Goal: Task Accomplishment & Management: Complete application form

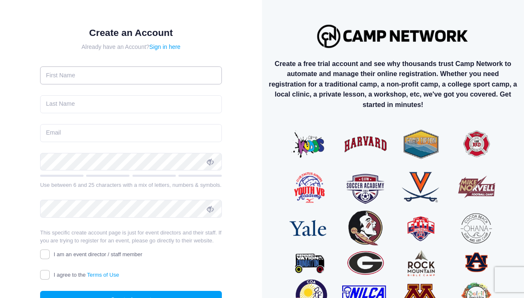
click at [73, 78] on input "text" at bounding box center [131, 75] width 182 height 18
type input "Jana"
type input "Banker"
type input "info@beachvolleyballcamps.com"
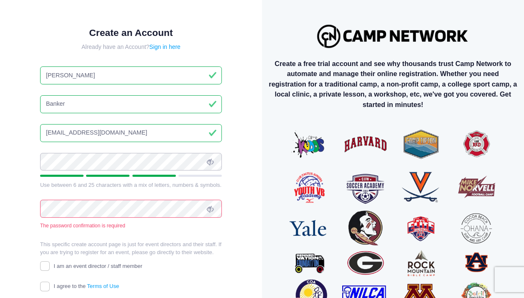
click at [215, 159] on span at bounding box center [210, 162] width 14 height 14
click at [38, 160] on div "Create an Account Already have an Account? Sign in here Jana Banker info@beachv…" at bounding box center [131, 181] width 209 height 334
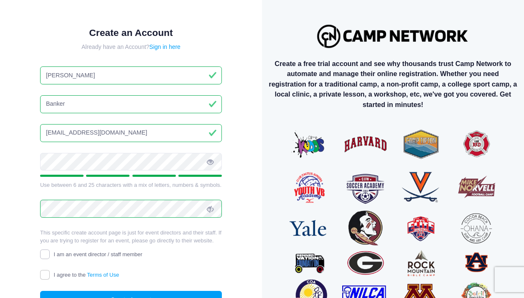
click at [46, 256] on input "I am an event director / staff member" at bounding box center [45, 254] width 10 height 10
checkbox input "true"
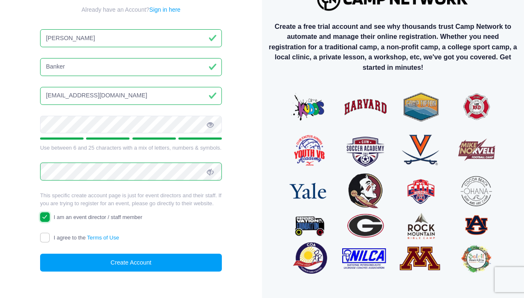
scroll to position [40, 0]
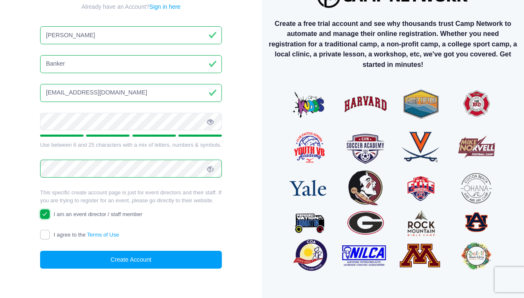
click at [40, 234] on input "I agree to the Terms of Use" at bounding box center [45, 235] width 10 height 10
checkbox input "true"
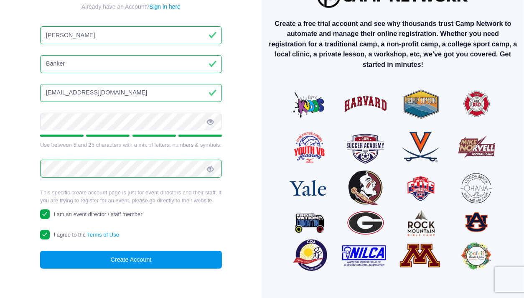
click at [181, 262] on button "Create Account" at bounding box center [131, 260] width 182 height 18
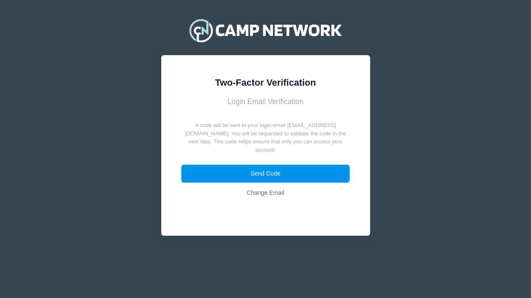
click at [305, 175] on button "Send Code" at bounding box center [265, 174] width 168 height 18
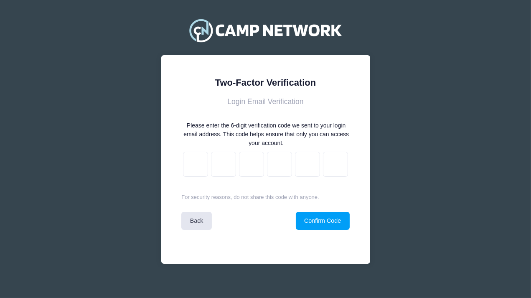
click at [190, 162] on input "text" at bounding box center [195, 164] width 25 height 25
type input "f"
type input "2"
type input "4"
type input "c"
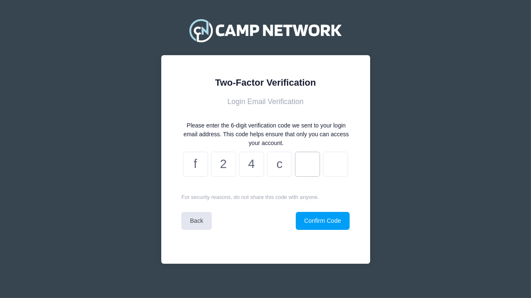
type input "b"
click at [331, 220] on button "Confirm Code" at bounding box center [323, 221] width 54 height 18
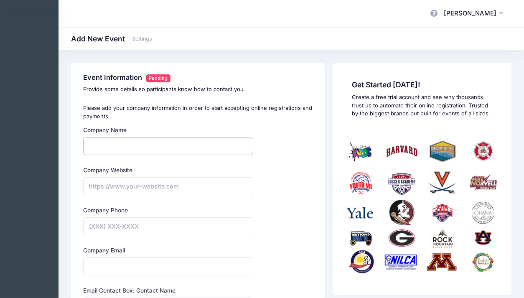
click at [199, 146] on input "Company Name" at bounding box center [168, 146] width 170 height 18
type input "BeachVolleyballCamps.com"
type input "[DOMAIN_NAME]"
type input "info@beachvolleyballcamps.com"
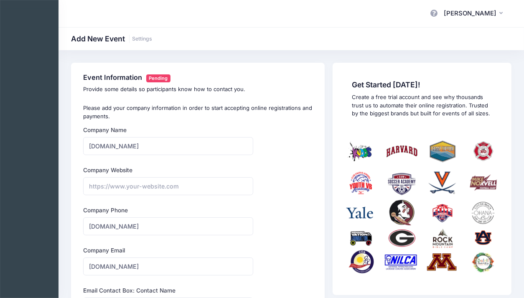
type input "(310) 940-7166"
click at [117, 173] on label "Company Website" at bounding box center [107, 170] width 49 height 8
click at [117, 177] on input "Company Website" at bounding box center [168, 186] width 170 height 18
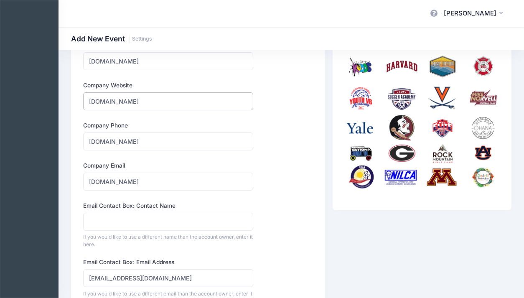
scroll to position [77, 0]
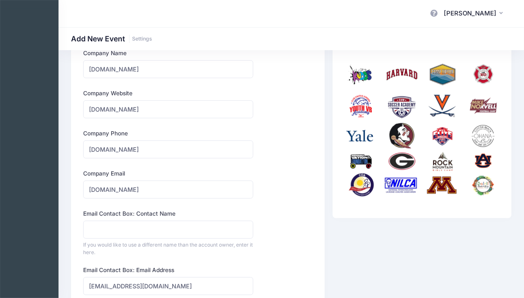
click at [206, 153] on input "[DOMAIN_NAME]" at bounding box center [168, 149] width 170 height 18
type input "https://www.beachvolleyballcamps.com"
type input "B"
type input "(310) 940-7166"
type input "info@beachvolleyballcamps.com"
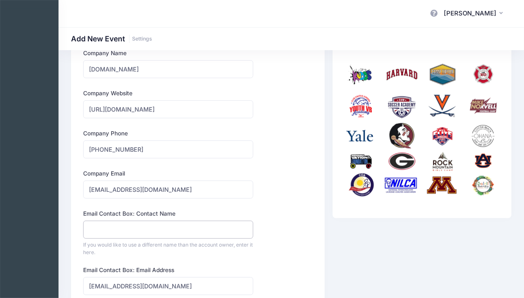
type input "info@beachvolleyballcamps.com"
click at [302, 227] on div "Company Name BeachVolleyballCamps.com Type Select Academic Adventure Arts and C…" at bounding box center [197, 286] width 237 height 475
click at [210, 232] on input "info@beachvolleyballcamps.com" at bounding box center [168, 230] width 170 height 18
type input "i"
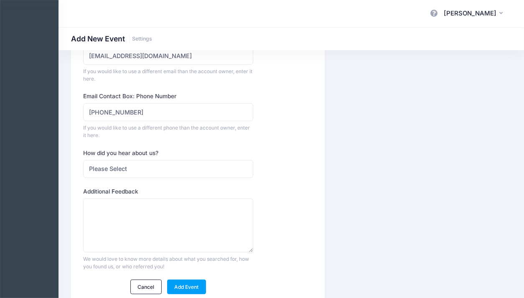
scroll to position [307, 0]
type input "[PERSON_NAME]"
click at [230, 167] on select "Please Select Web Search Customer Referral Other" at bounding box center [168, 169] width 170 height 18
select select "web"
click at [83, 160] on select "Please Select Web Search Customer Referral Other" at bounding box center [168, 169] width 170 height 18
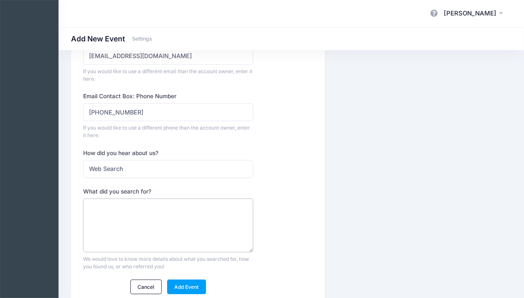
click at [124, 231] on textarea "What did you search for?" at bounding box center [168, 225] width 170 height 54
type textarea "Camp Management Platform Software"
click at [189, 287] on link "Add Event" at bounding box center [186, 286] width 39 height 14
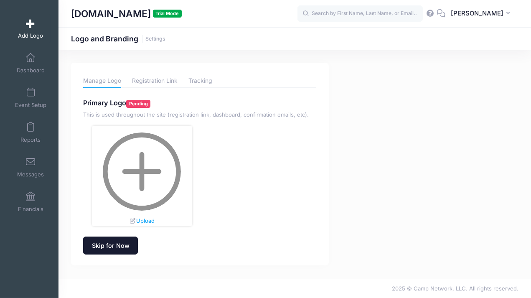
click at [120, 246] on link "Skip for Now" at bounding box center [110, 245] width 55 height 18
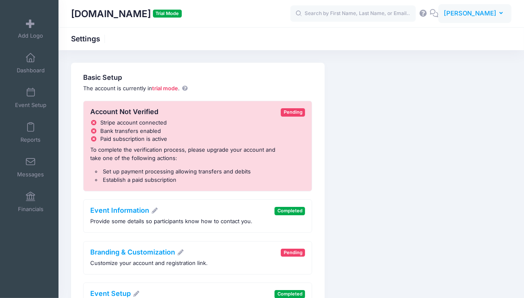
click at [496, 14] on span "[PERSON_NAME]" at bounding box center [470, 13] width 53 height 9
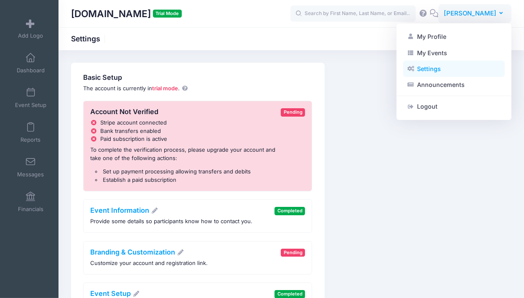
click at [434, 71] on link "Settings" at bounding box center [454, 69] width 102 height 16
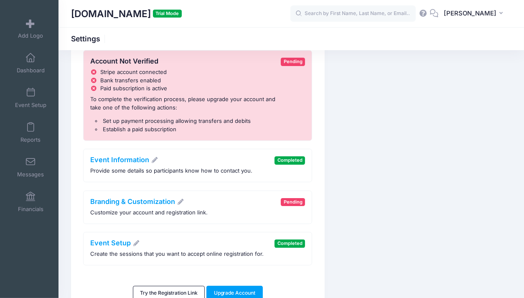
scroll to position [108, 0]
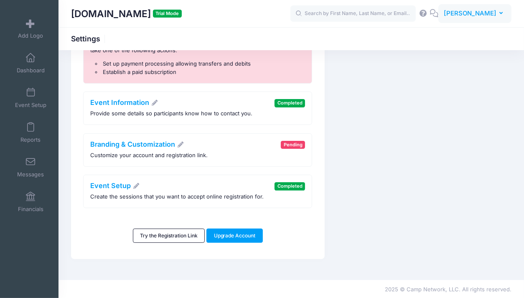
click at [493, 16] on span "[PERSON_NAME]" at bounding box center [470, 13] width 53 height 9
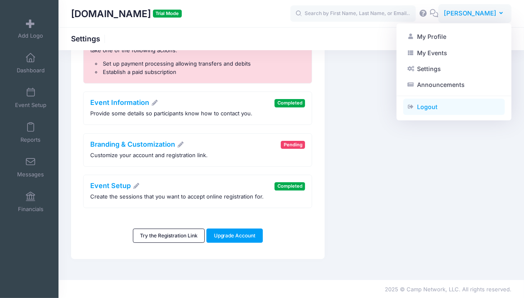
click at [431, 108] on link "Logout" at bounding box center [454, 107] width 102 height 16
